Goal: Communication & Community: Answer question/provide support

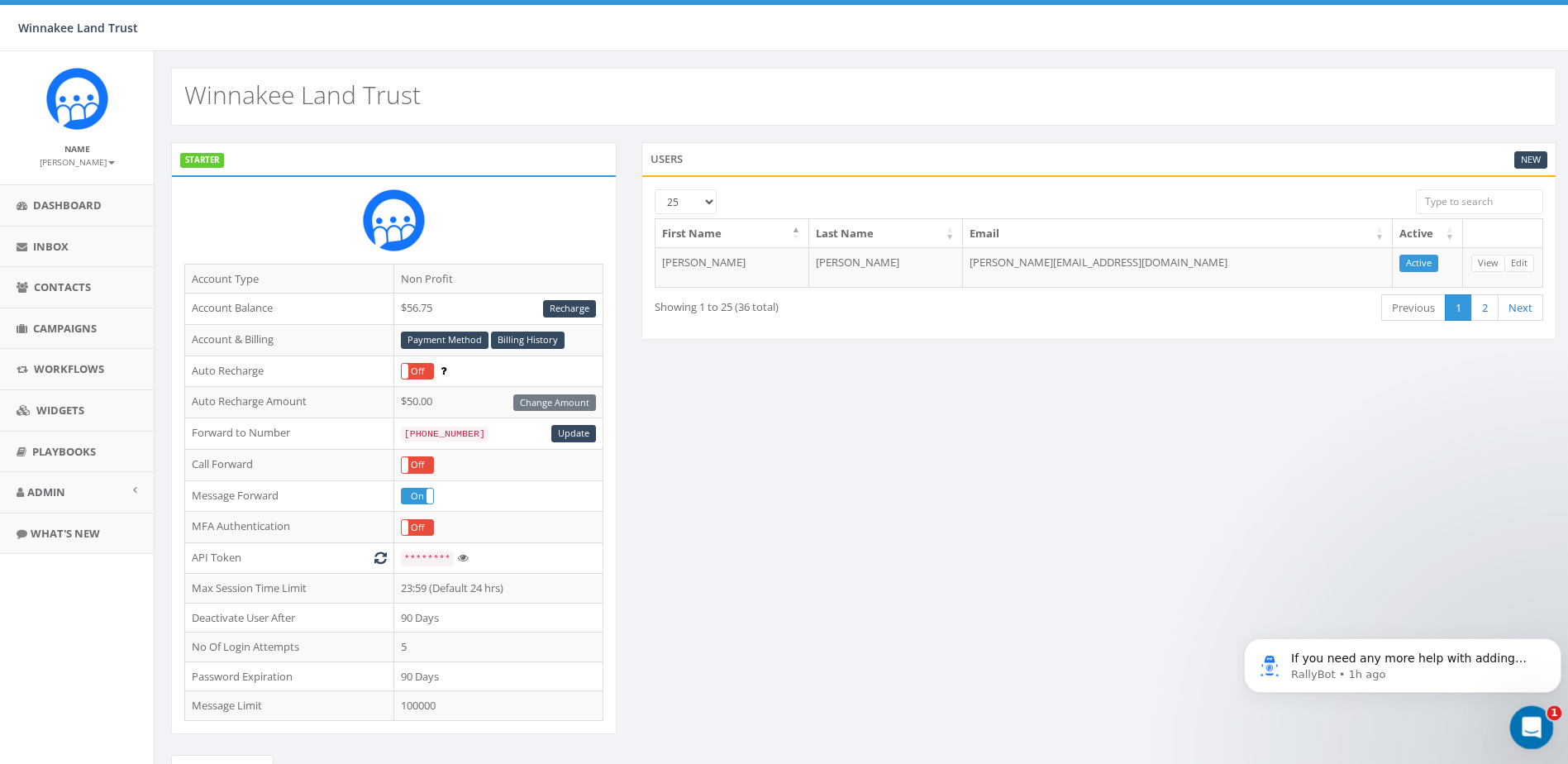
click at [1513, 720] on div "Open Intercom Messenger" at bounding box center [1529, 725] width 55 height 55
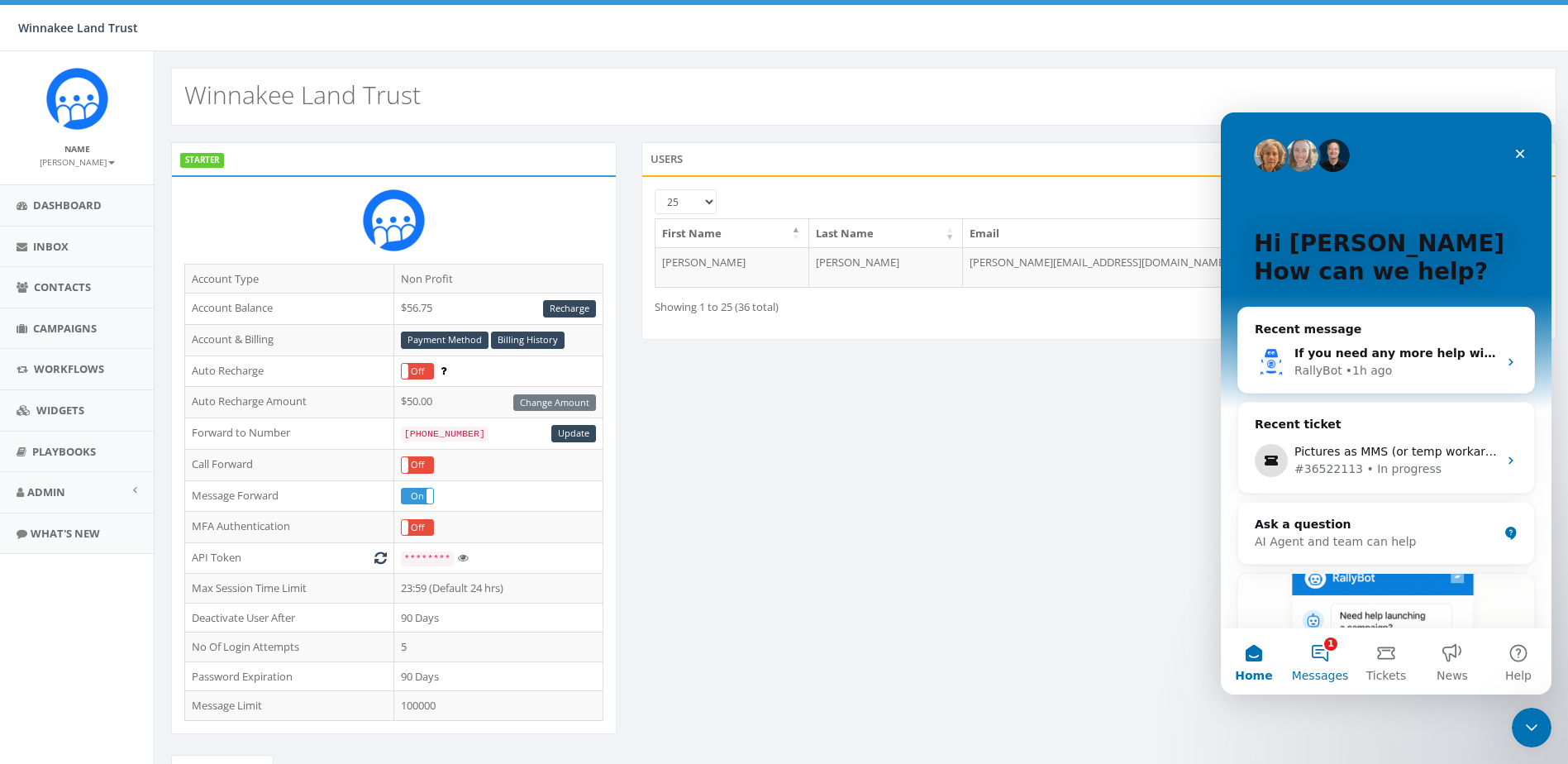
click at [1311, 666] on button "1 Messages" at bounding box center [1320, 661] width 66 height 66
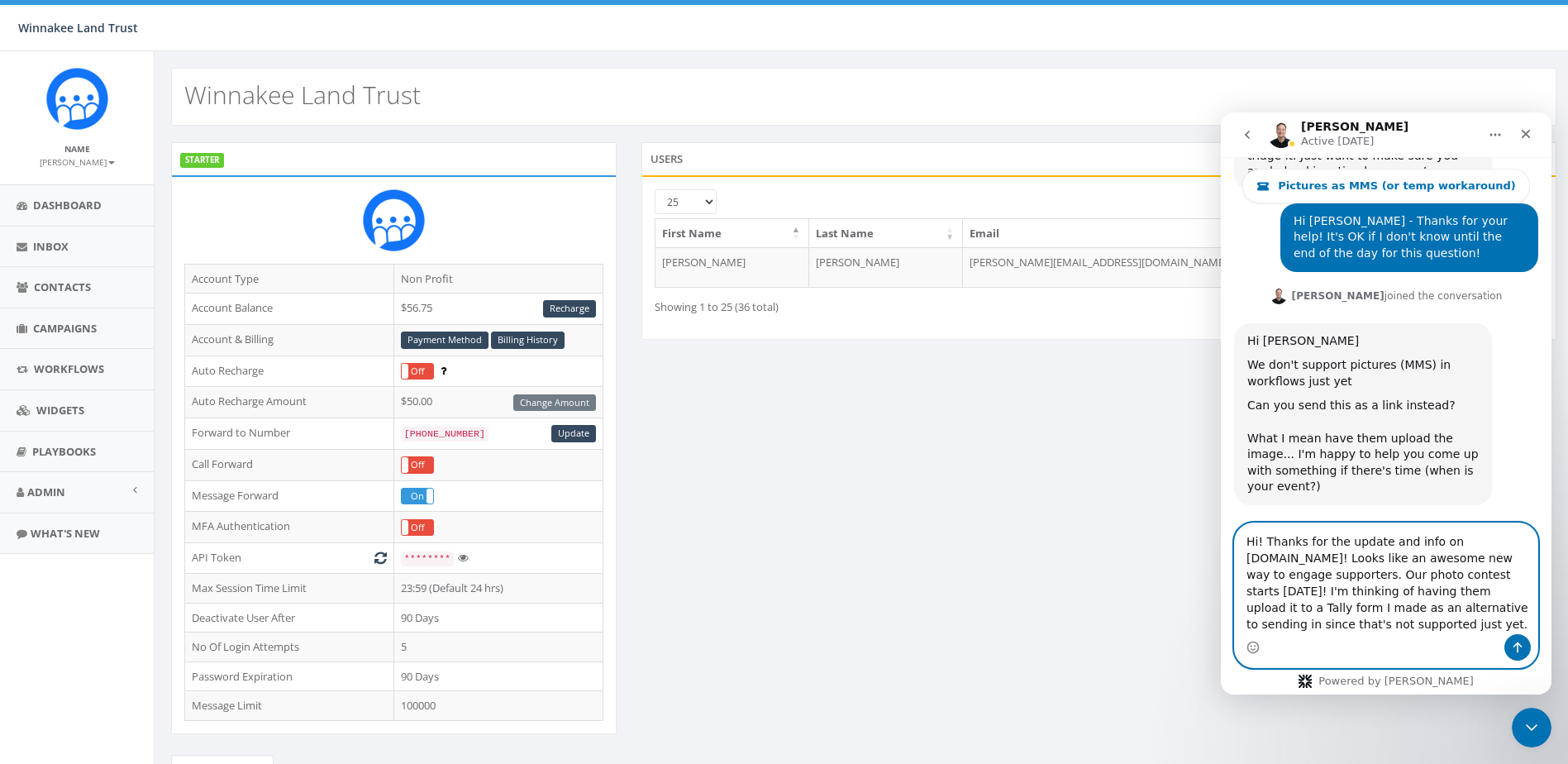
scroll to position [4130, 0]
click at [1523, 577] on textarea "Hi! Thanks for the update and info on [DOMAIN_NAME]! Looks like an awesome new …" at bounding box center [1386, 579] width 303 height 111
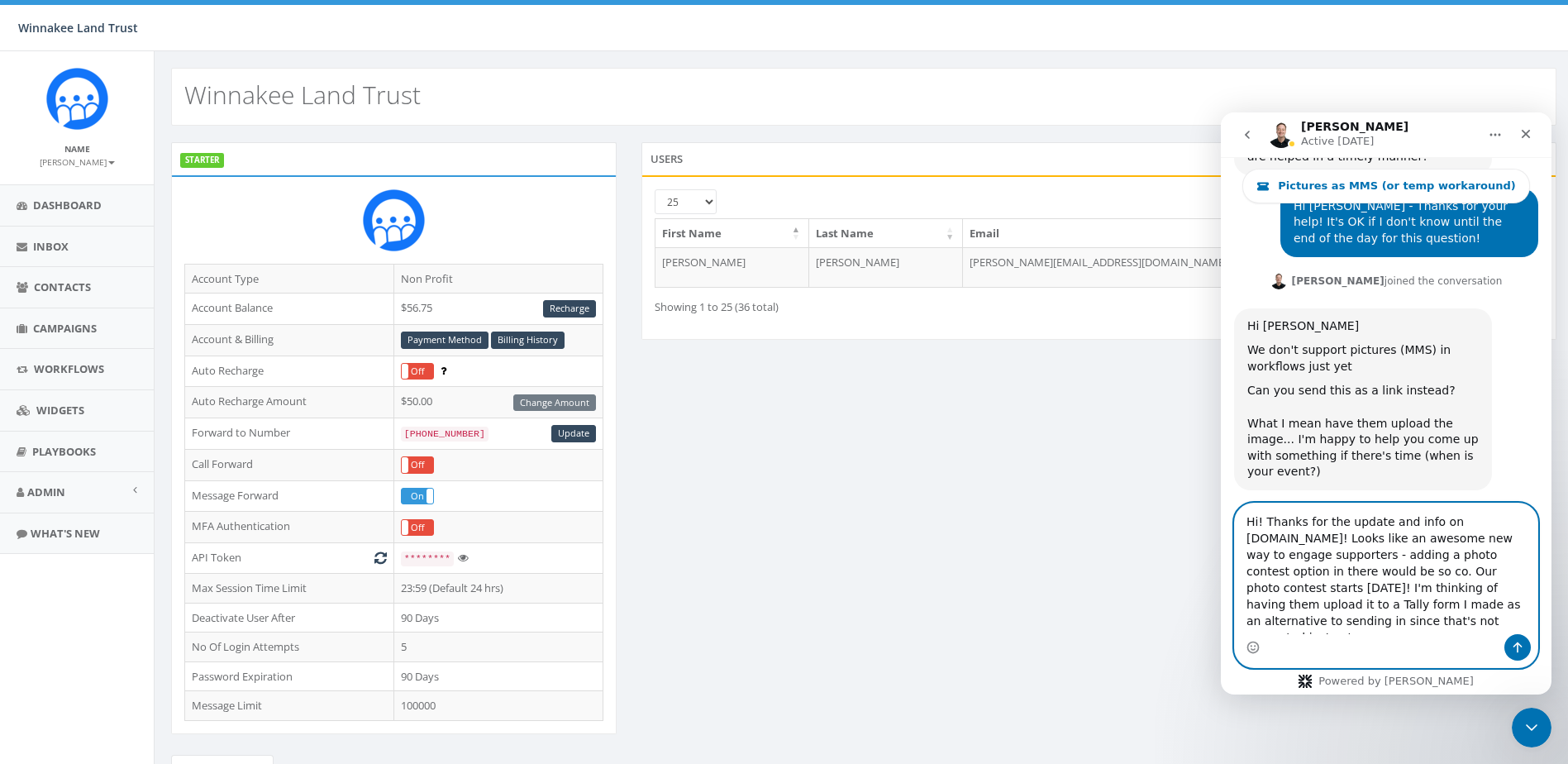
scroll to position [4163, 0]
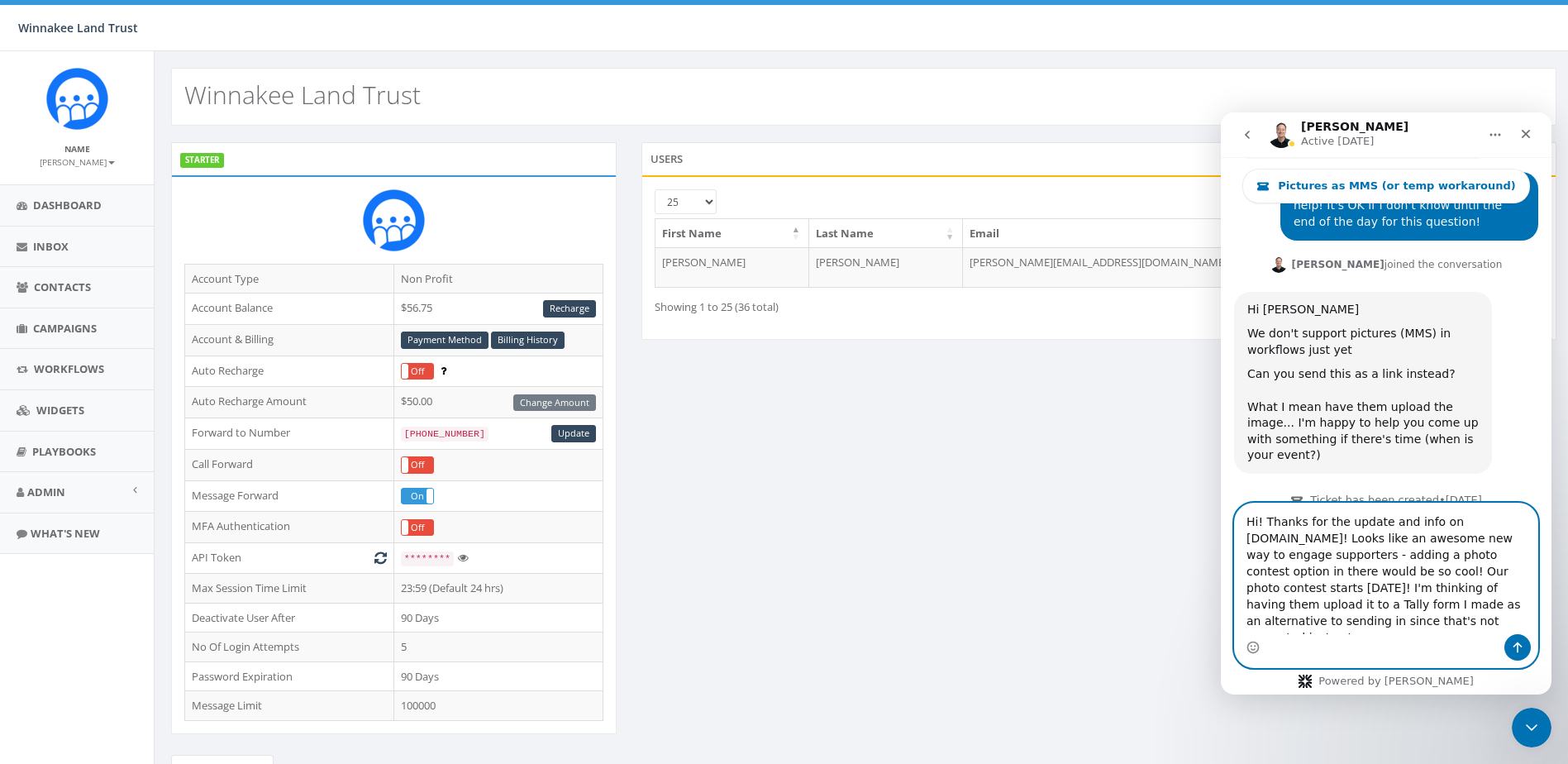
click at [1301, 625] on textarea "Hi! Thanks for the update and info on [DOMAIN_NAME]! Looks like an awesome new …" at bounding box center [1386, 568] width 303 height 131
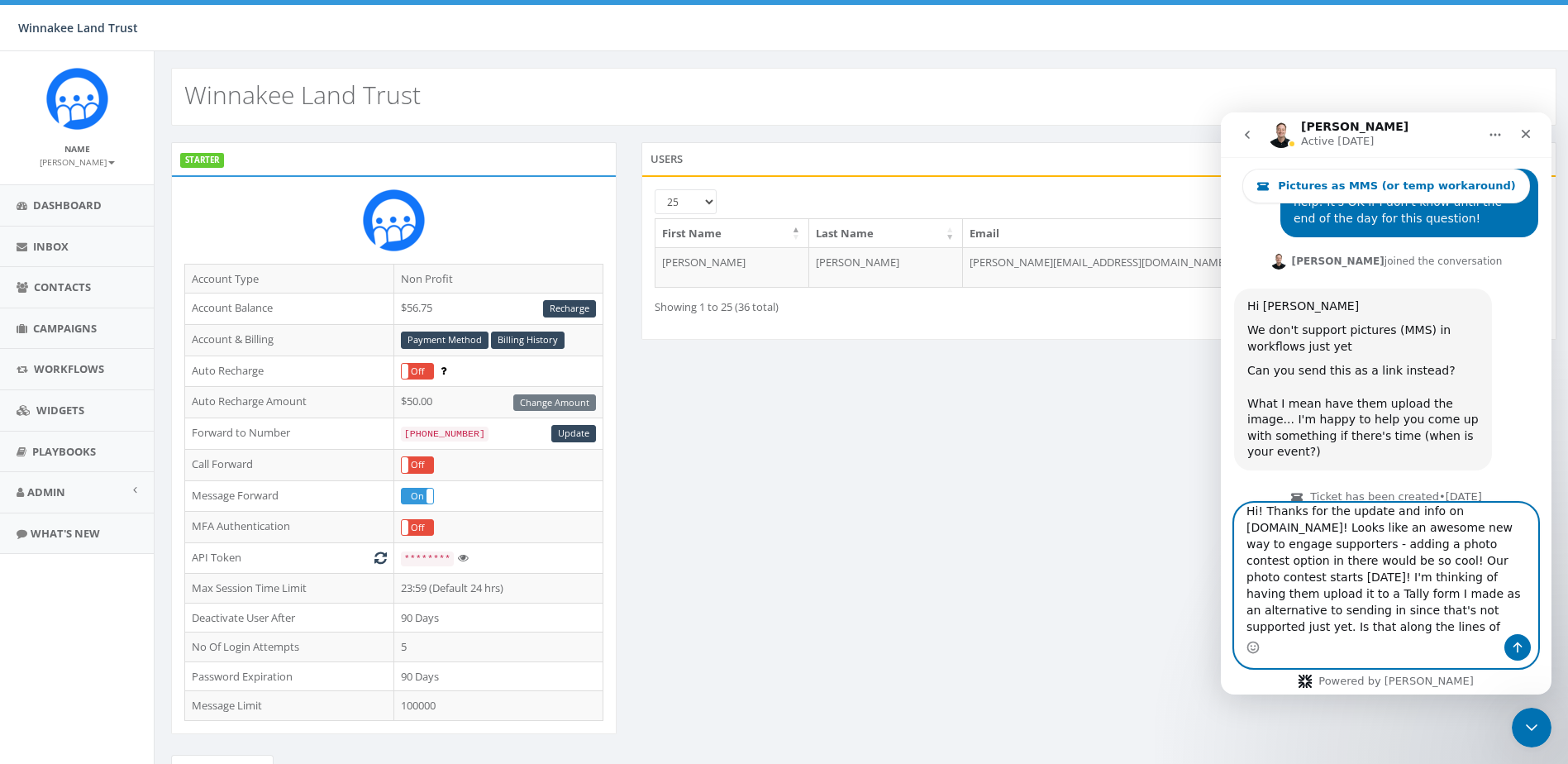
type textarea "Hi! Thanks for the update and info on [DOMAIN_NAME]! Looks like an awesome new …"
click at [1519, 647] on icon "Send a message…" at bounding box center [1517, 647] width 13 height 13
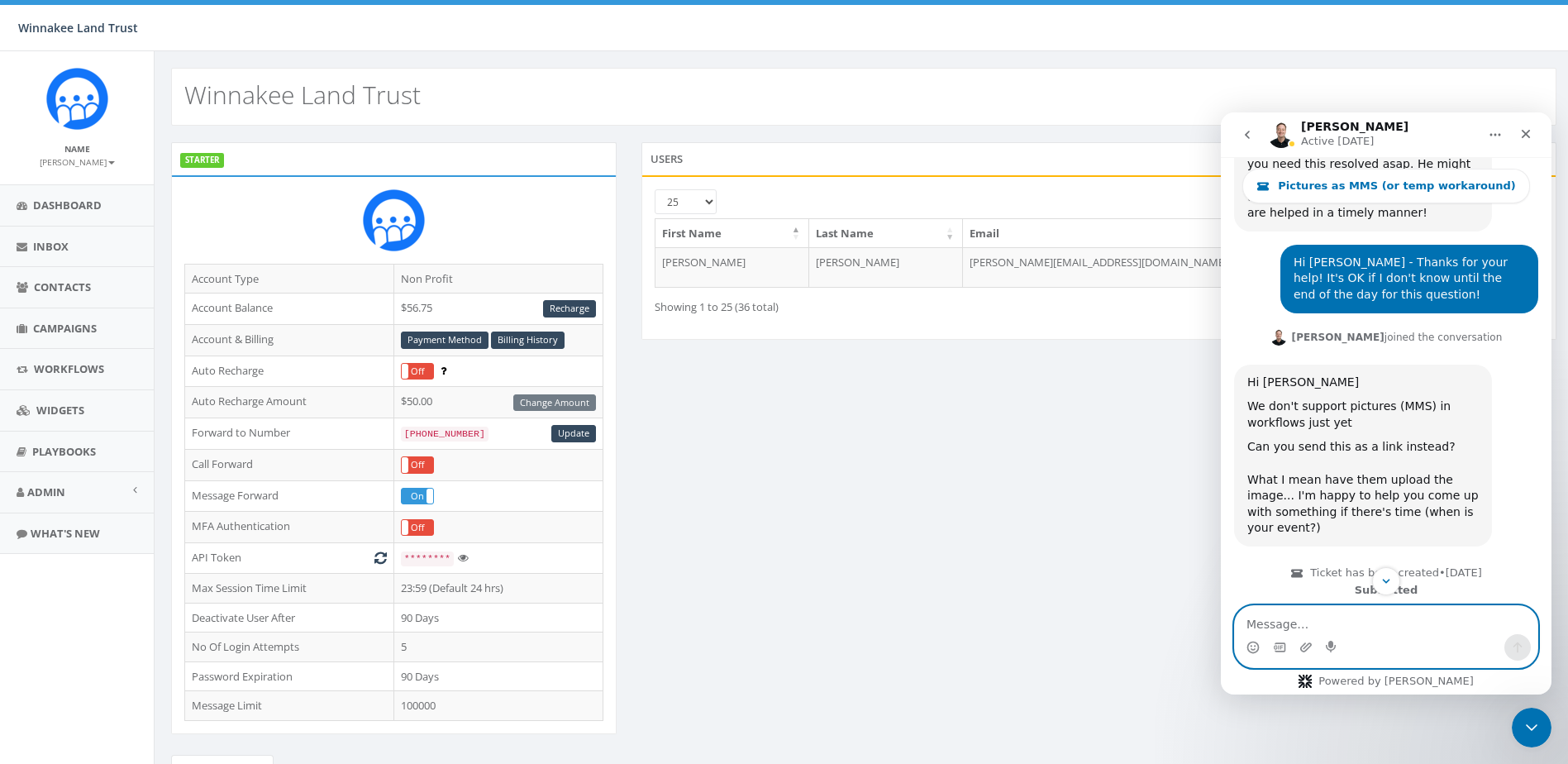
scroll to position [4281, 0]
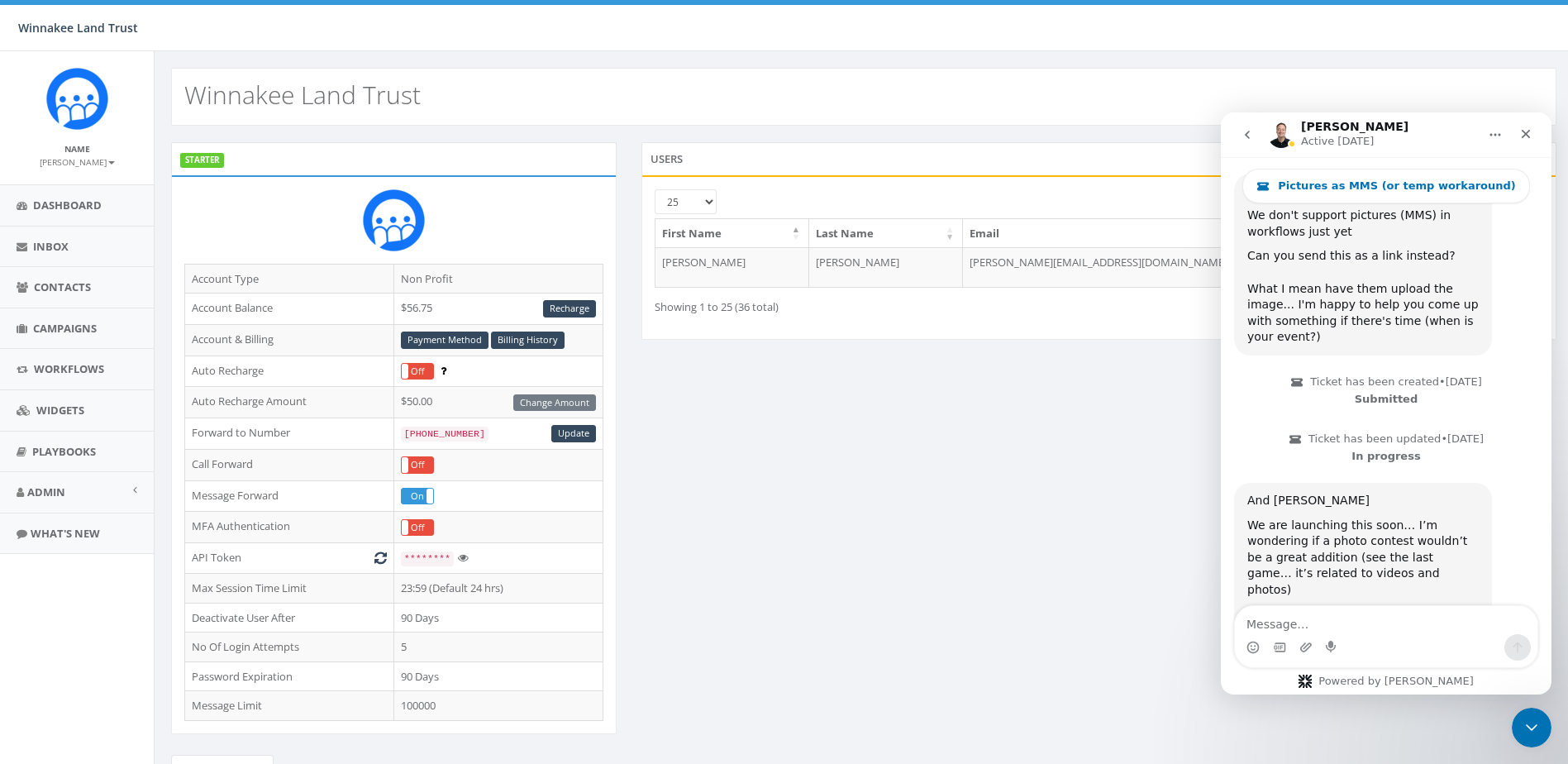
click at [1245, 129] on icon "go back" at bounding box center [1247, 135] width 13 height 13
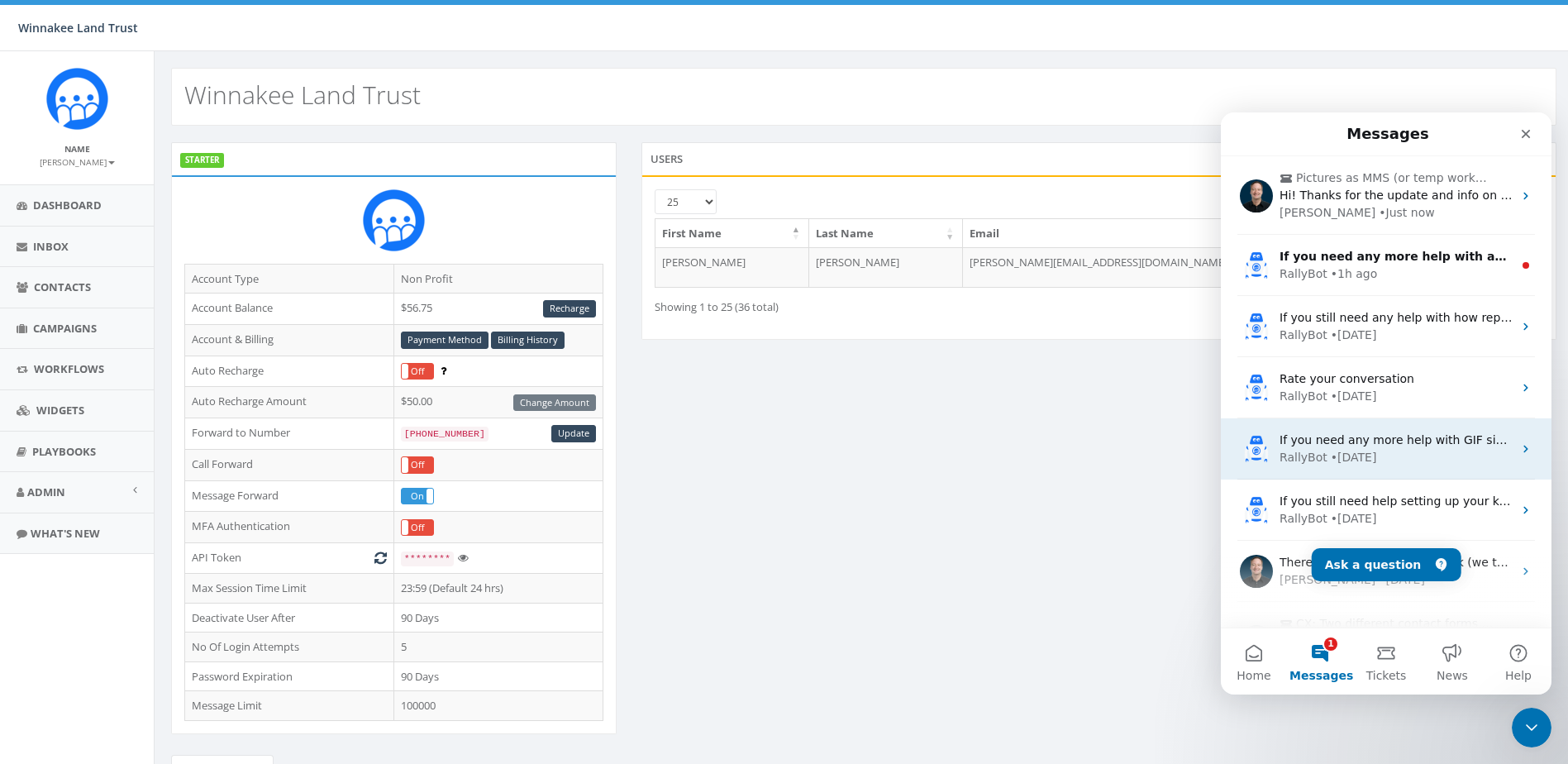
scroll to position [0, 0]
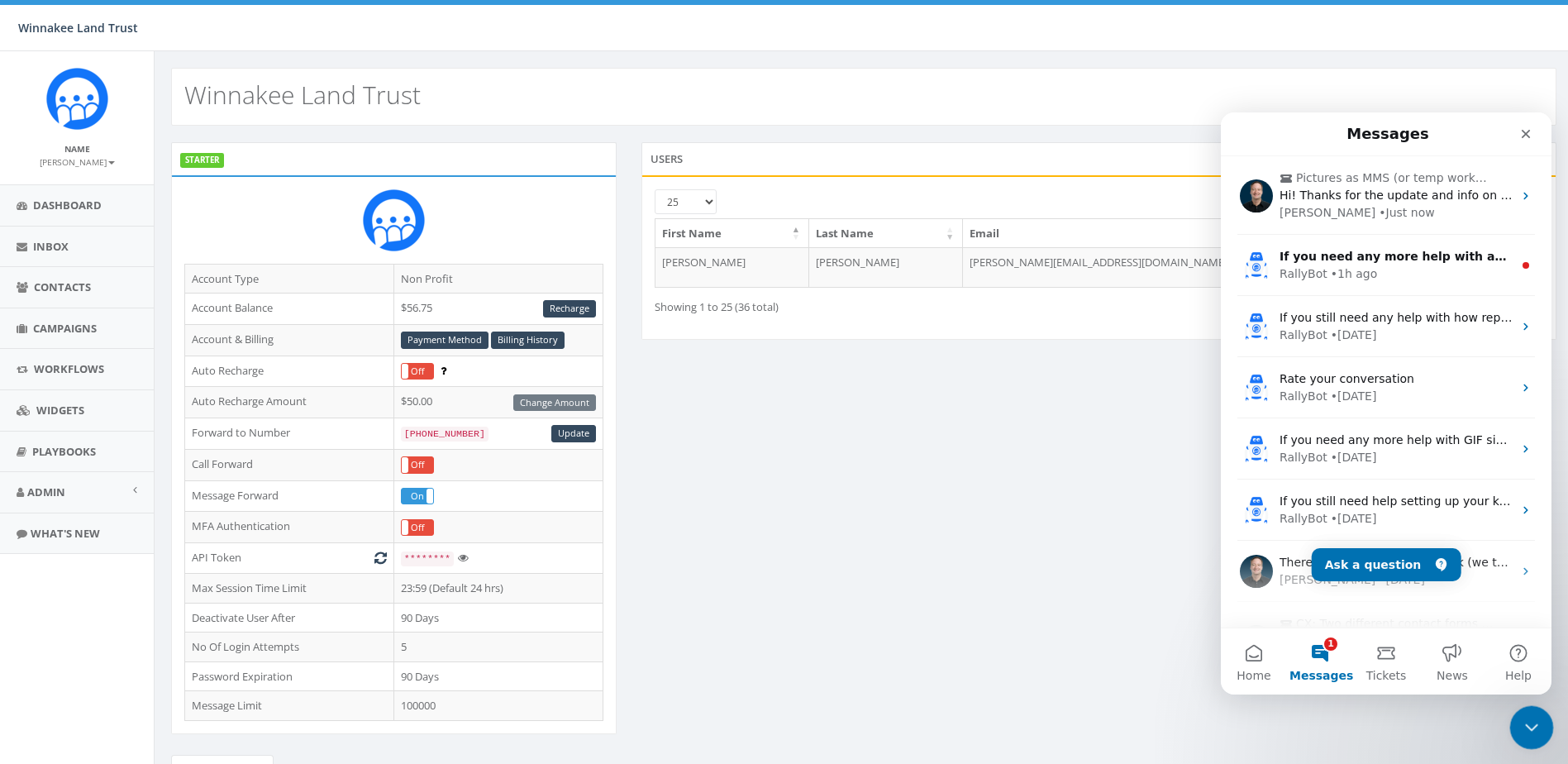
click at [1540, 724] on div "Close Intercom Messenger" at bounding box center [1529, 725] width 40 height 40
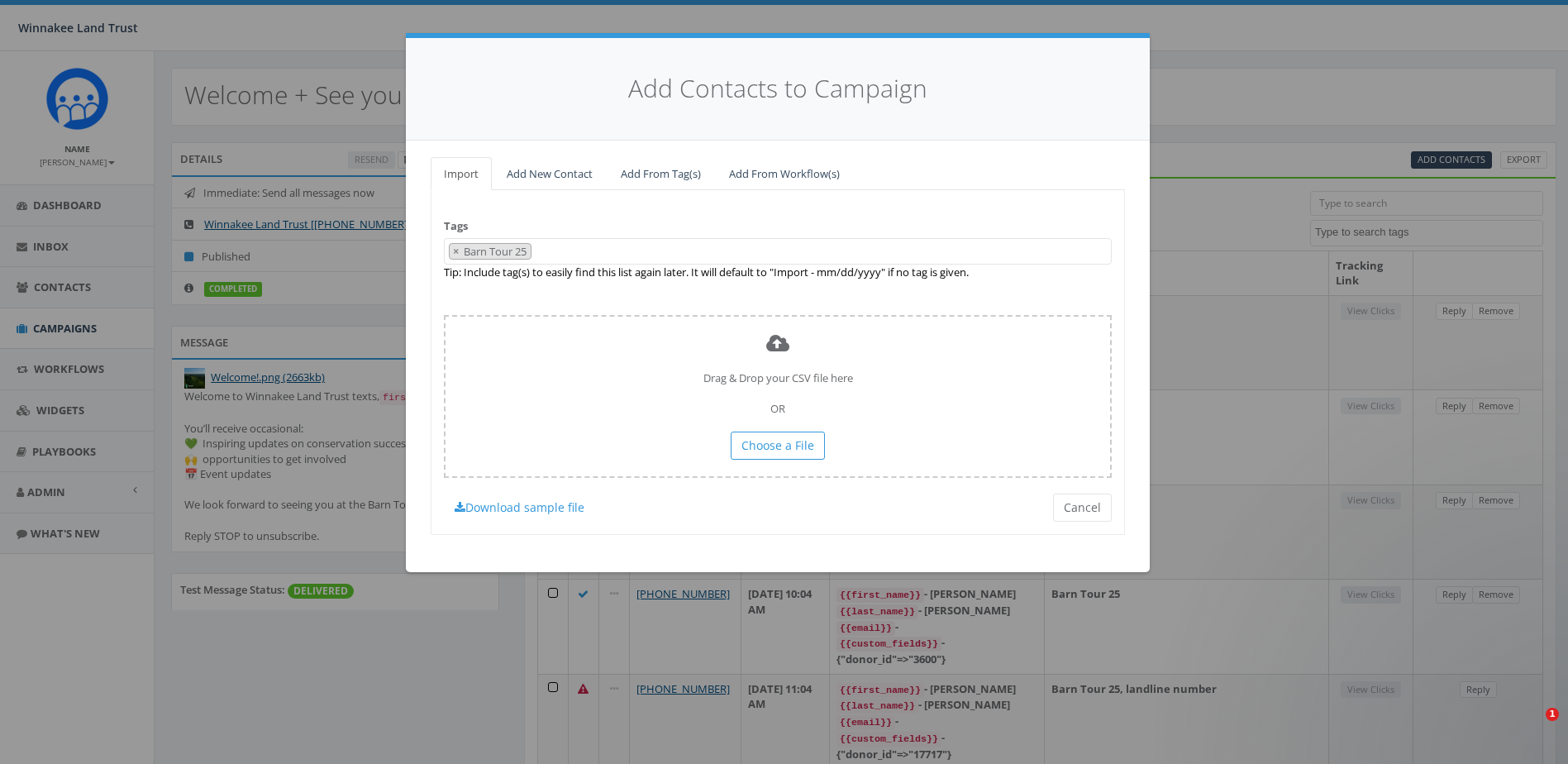
select select
select select "Barn Tour 25"
